Goal: Use online tool/utility

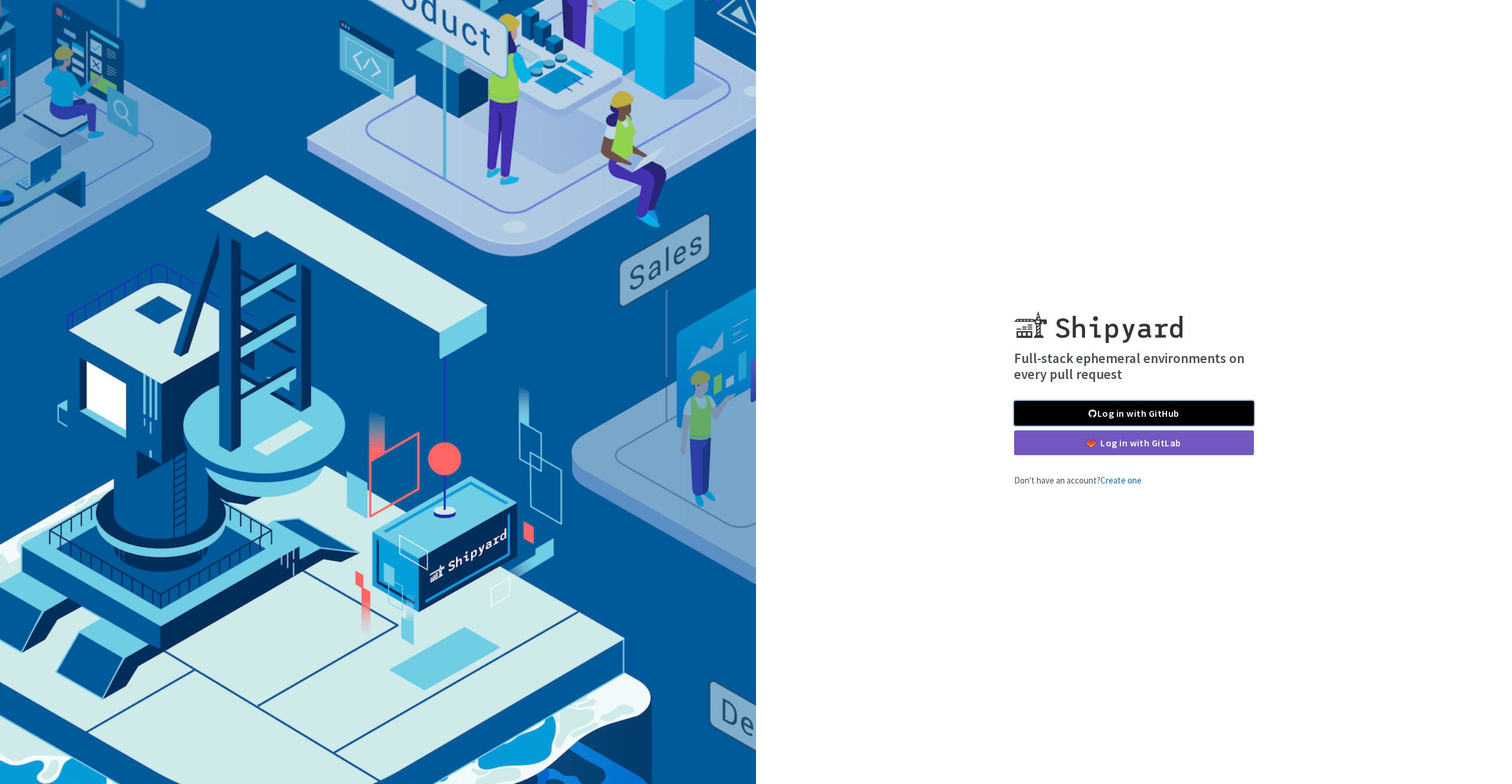
click at [1163, 410] on link "Log in with GitHub" at bounding box center [1133, 413] width 240 height 24
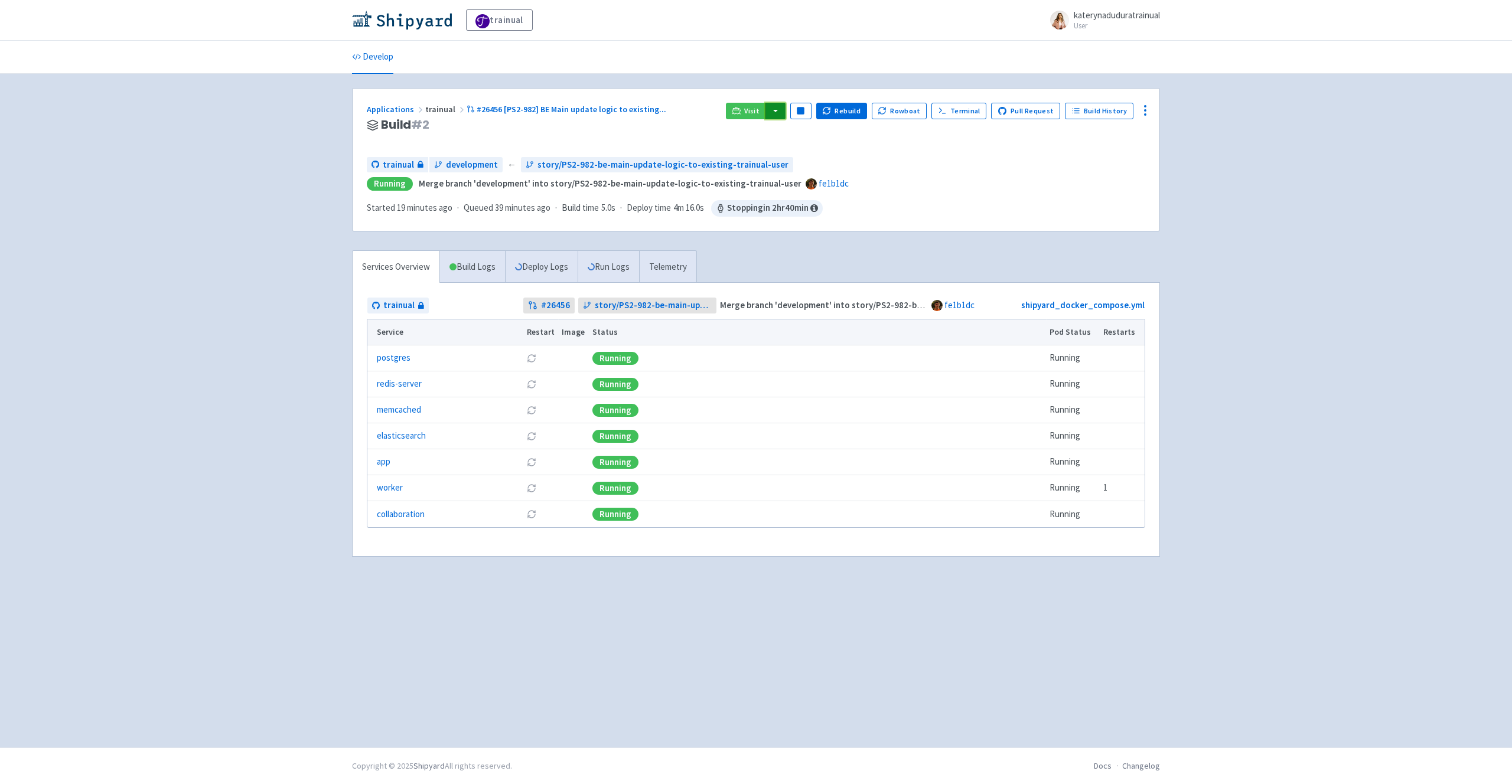
click at [786, 109] on button "button" at bounding box center [775, 111] width 20 height 17
click at [817, 132] on link "trainual (admin)" at bounding box center [820, 135] width 111 height 18
